Goal: Information Seeking & Learning: Learn about a topic

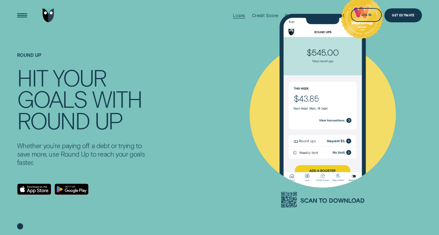
click at [243, 24] on div "Loans" at bounding box center [239, 15] width 12 height 31
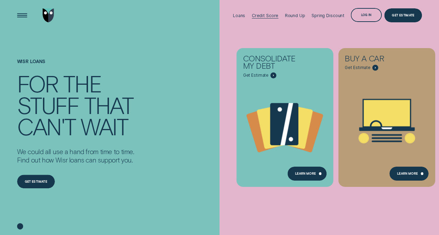
click at [263, 13] on div "Credit Score" at bounding box center [265, 15] width 27 height 5
